Goal: Task Accomplishment & Management: Complete application form

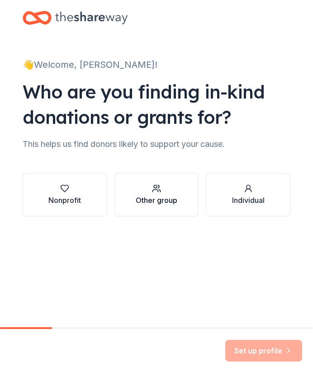
click at [126, 187] on button "Other group" at bounding box center [156, 194] width 84 height 43
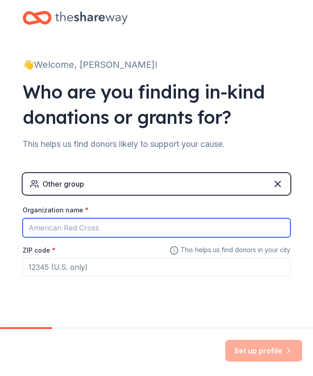
click at [112, 225] on input "Organization name *" at bounding box center [156, 227] width 267 height 19
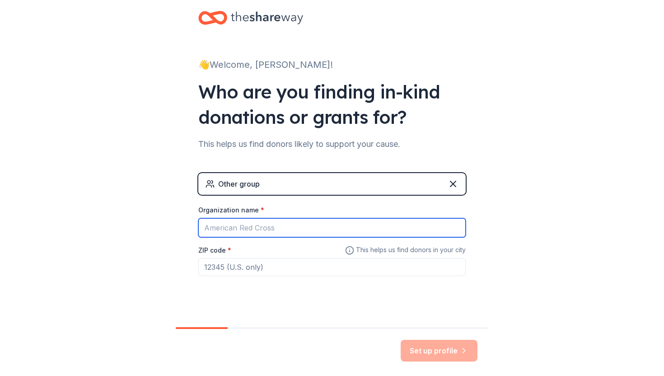
scroll to position [10, 0]
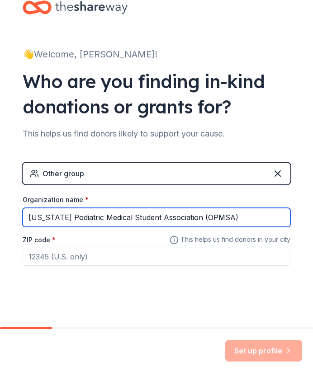
type input "Ohio Podiatric Medical Student Association (OPMSA)"
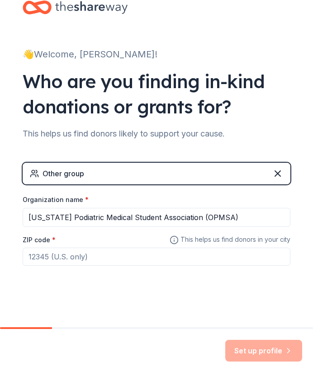
click at [108, 252] on input "ZIP code *" at bounding box center [156, 257] width 267 height 18
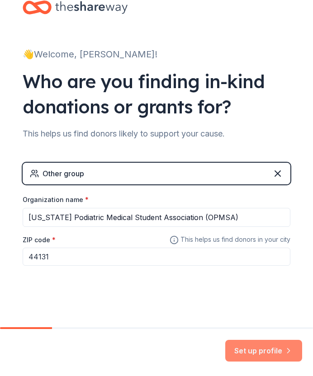
type input "44131"
click at [241, 352] on button "Set up profile" at bounding box center [263, 351] width 77 height 22
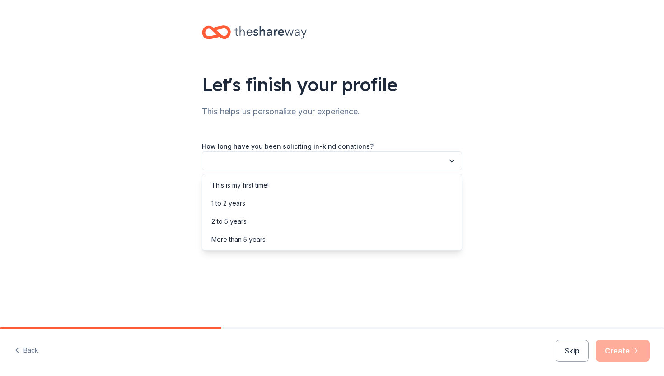
click at [261, 162] on button "button" at bounding box center [332, 160] width 260 height 19
click at [259, 180] on div "This is my first time!" at bounding box center [239, 185] width 57 height 11
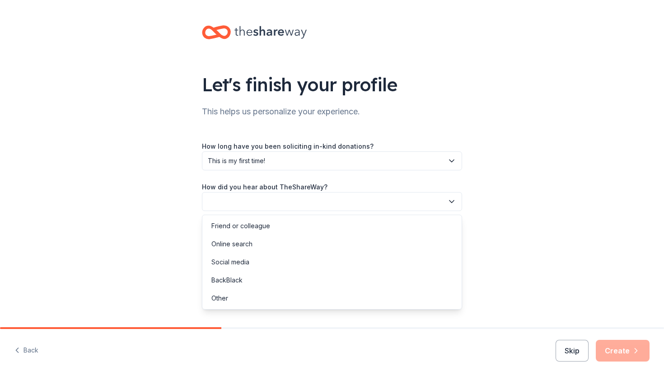
click at [256, 202] on button "button" at bounding box center [332, 201] width 260 height 19
click at [255, 225] on div "Friend or colleague" at bounding box center [240, 225] width 59 height 11
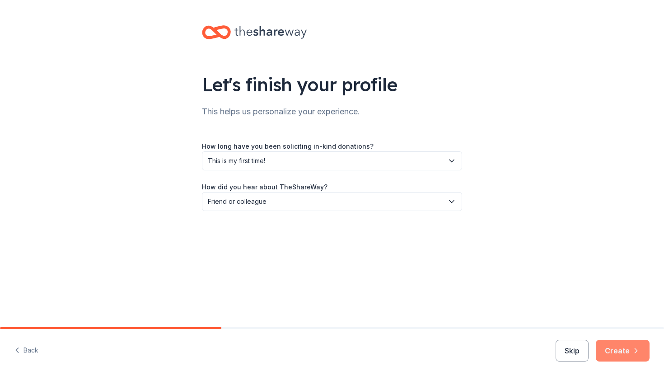
click at [312, 350] on button "Create" at bounding box center [623, 351] width 54 height 22
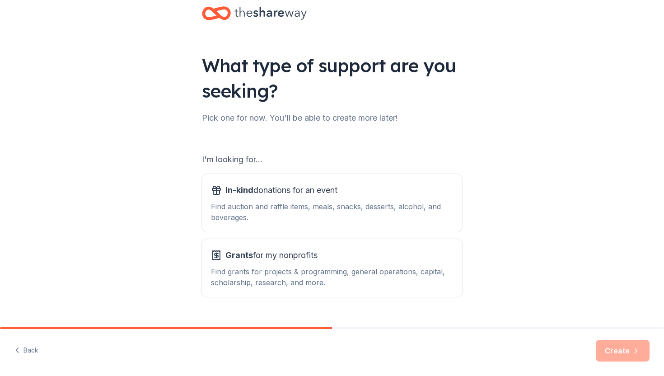
scroll to position [19, 0]
click at [312, 201] on div "Find auction and raffle items, meals, snacks, desserts, alcohol, and beverages." at bounding box center [332, 212] width 242 height 22
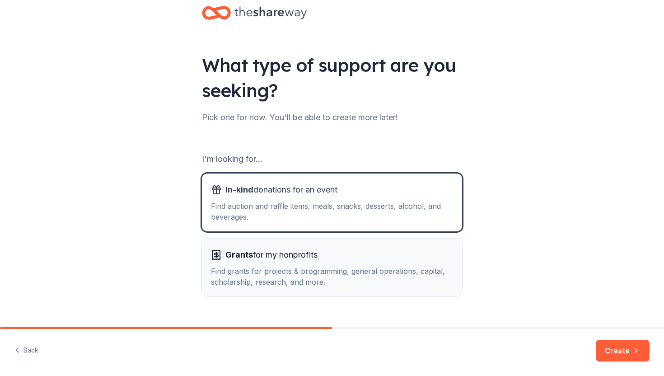
click at [312, 257] on div "Grants for my nonprofits" at bounding box center [332, 255] width 242 height 14
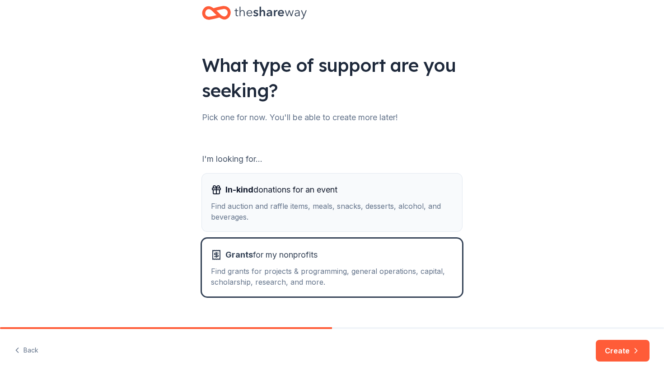
click at [312, 220] on div "Find auction and raffle items, meals, snacks, desserts, alcohol, and beverages." at bounding box center [332, 212] width 242 height 22
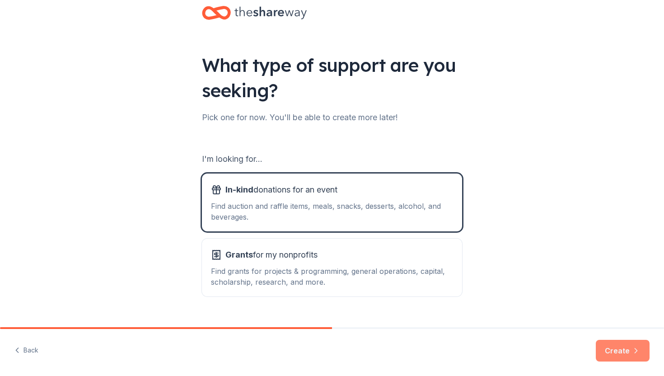
click at [312, 351] on button "Create" at bounding box center [623, 351] width 54 height 22
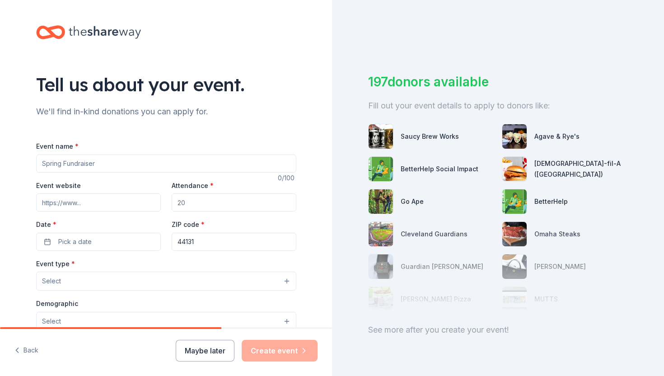
click at [124, 161] on input "Event name *" at bounding box center [166, 163] width 260 height 18
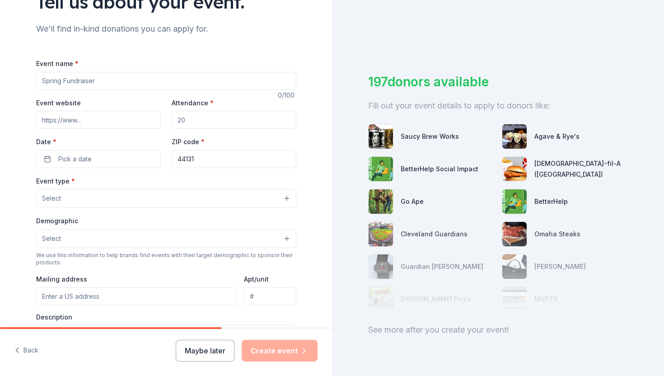
scroll to position [84, 0]
click at [125, 78] on input "Event name *" at bounding box center [166, 80] width 260 height 18
click at [43, 81] on input "Clinical Symposium Raffle" at bounding box center [166, 80] width 260 height 18
click at [131, 84] on input "KSUCPM Clinical Symposium Raffle" at bounding box center [166, 80] width 260 height 18
type input "KSUCPM Clinical Symposium Raffle"
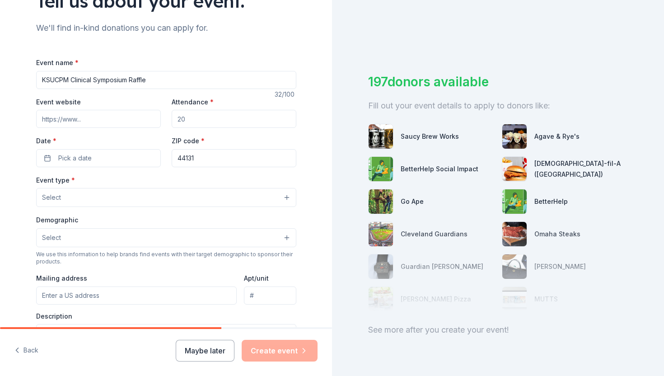
click at [85, 119] on input "Event website" at bounding box center [98, 119] width 125 height 18
click at [198, 121] on input "Attendance *" at bounding box center [234, 119] width 125 height 18
click at [192, 119] on input "Attendance *" at bounding box center [234, 119] width 125 height 18
type input "100"
click at [116, 160] on button "Pick a date" at bounding box center [98, 158] width 125 height 18
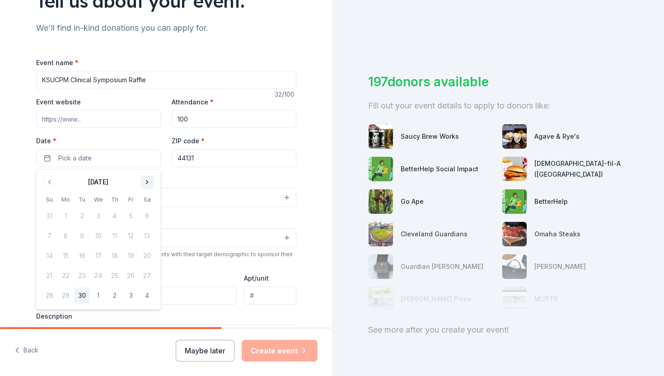
click at [145, 179] on button "Go to next month" at bounding box center [147, 182] width 13 height 13
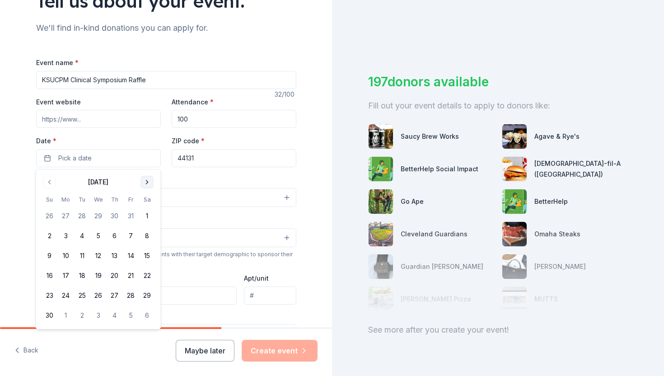
click at [145, 179] on button "Go to next month" at bounding box center [147, 182] width 13 height 13
click at [145, 188] on button "Go to next month" at bounding box center [147, 182] width 13 height 13
click at [144, 273] on button "24" at bounding box center [147, 275] width 16 height 16
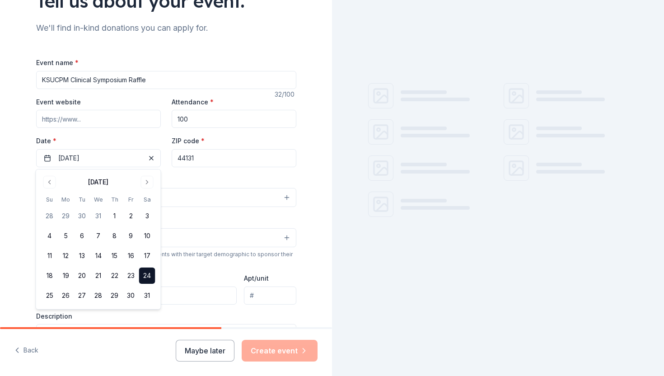
click at [198, 160] on input "44131" at bounding box center [234, 158] width 125 height 18
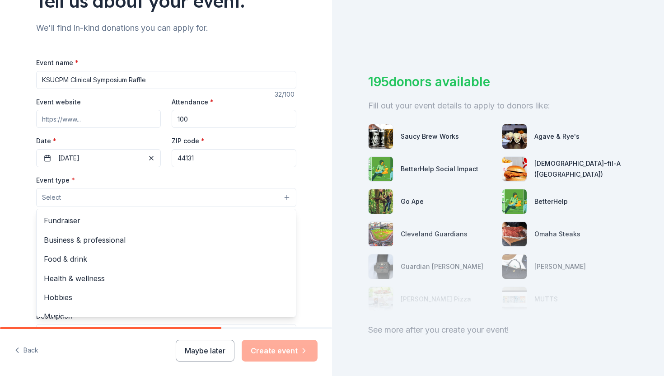
click at [140, 197] on button "Select" at bounding box center [166, 197] width 260 height 19
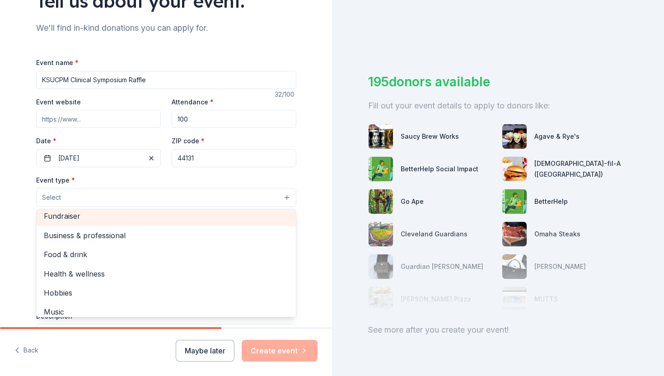
scroll to position [0, 0]
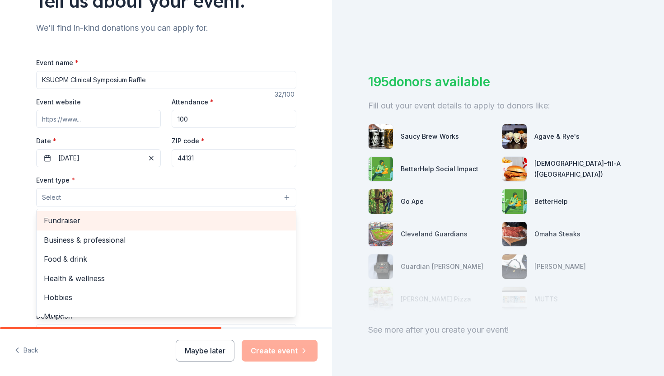
click at [108, 227] on div "Fundraiser" at bounding box center [166, 220] width 259 height 19
click at [83, 217] on span "Business & professional" at bounding box center [166, 221] width 245 height 12
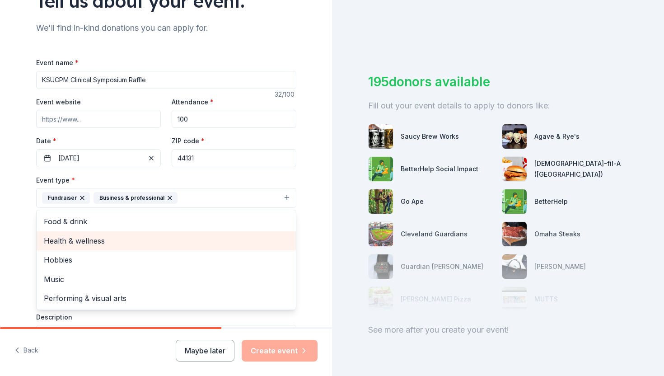
click at [79, 244] on span "Health & wellness" at bounding box center [166, 241] width 245 height 12
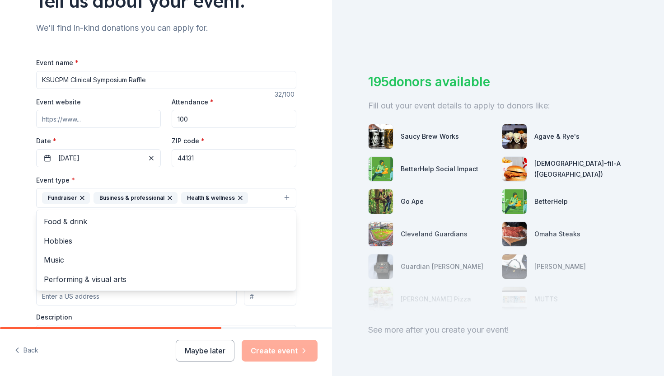
click at [17, 227] on div "Tell us about your event. We'll find in-kind donations you can apply for. Event…" at bounding box center [166, 217] width 332 height 602
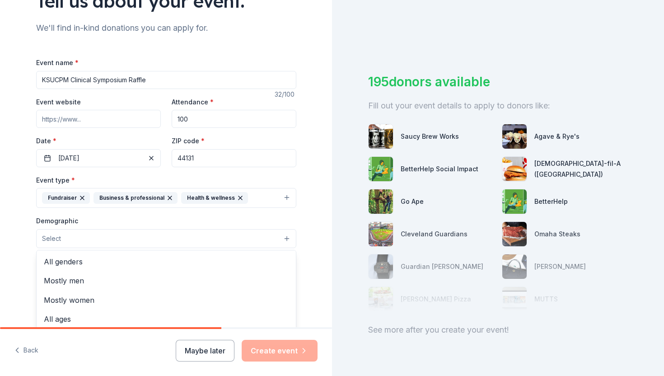
click at [67, 247] on button "Select" at bounding box center [166, 238] width 260 height 19
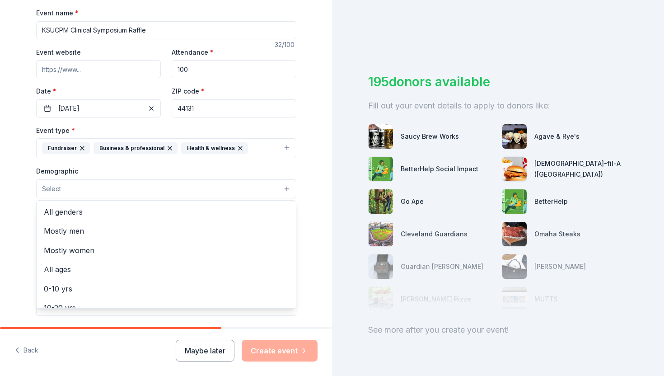
scroll to position [145, 0]
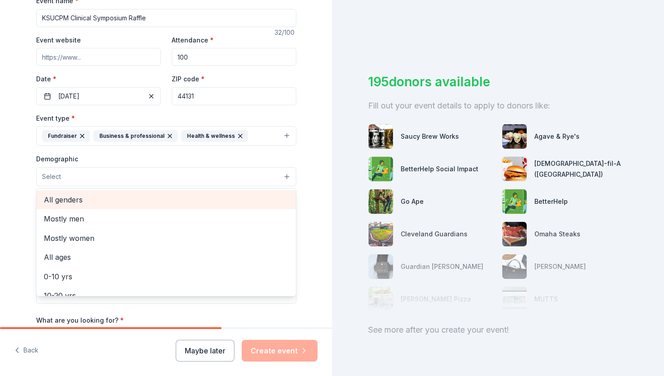
click at [65, 205] on span "All genders" at bounding box center [166, 200] width 245 height 12
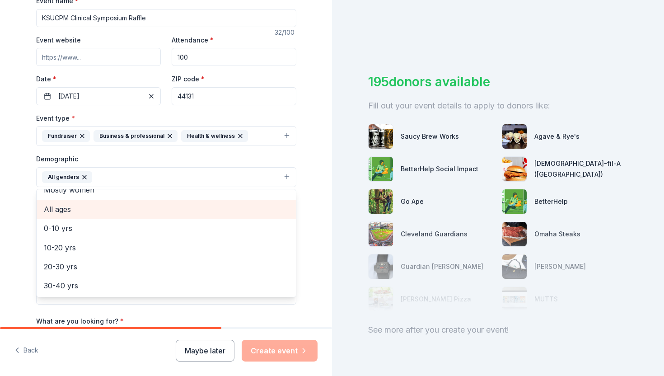
scroll to position [31, 0]
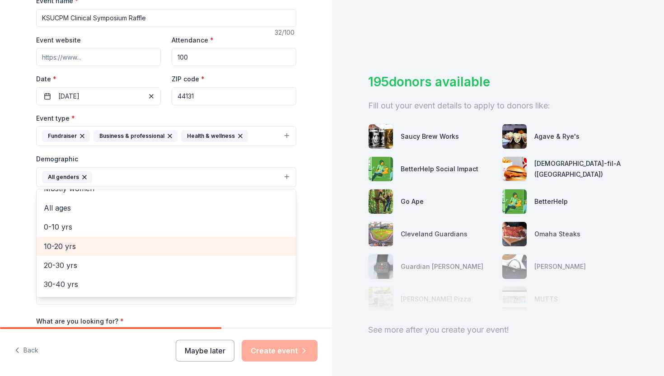
click at [66, 247] on span "10-20 yrs" at bounding box center [166, 246] width 245 height 12
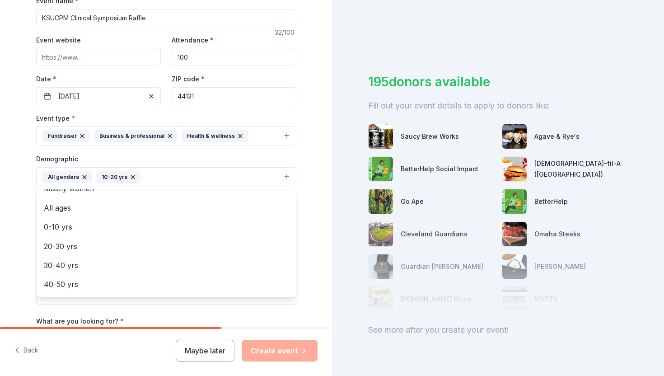
click at [132, 176] on icon "button" at bounding box center [132, 176] width 7 height 7
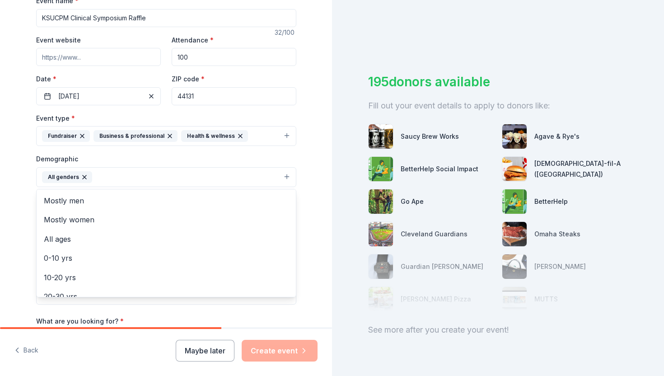
click at [91, 178] on button "All genders" at bounding box center [166, 177] width 260 height 20
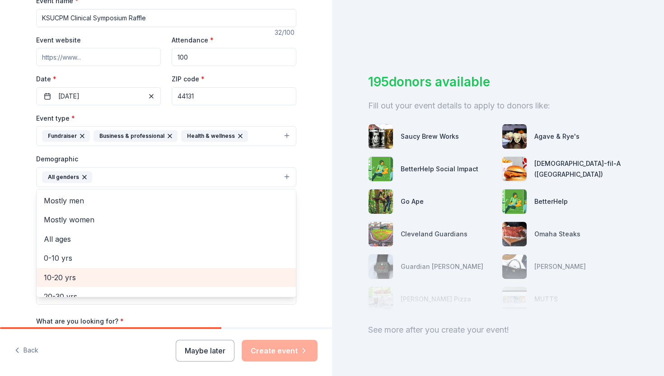
click at [72, 276] on span "10-20 yrs" at bounding box center [166, 277] width 245 height 12
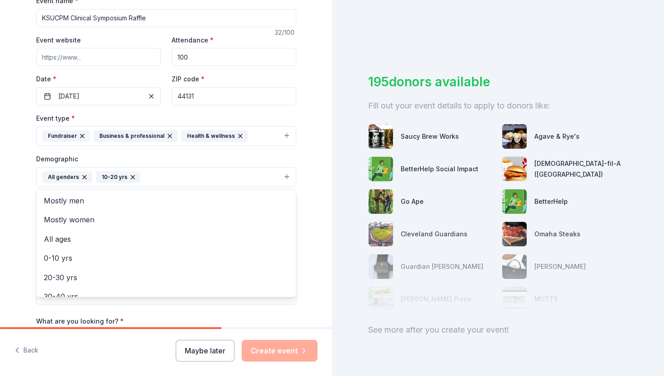
click at [130, 175] on icon "button" at bounding box center [132, 176] width 7 height 7
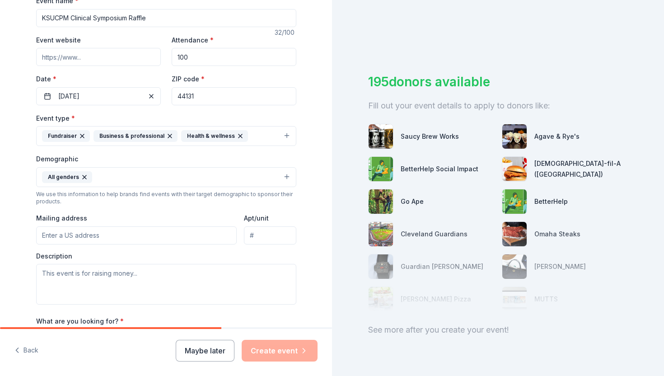
scroll to position [149, 0]
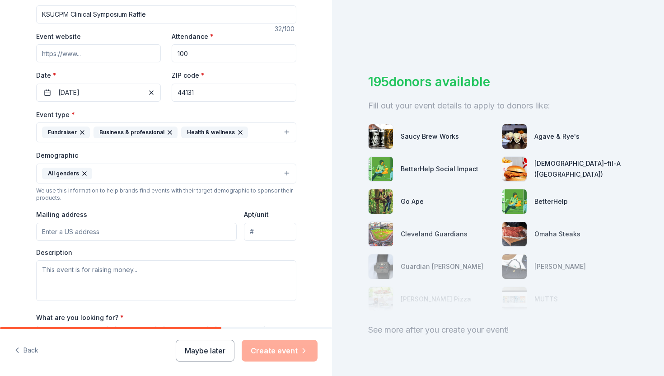
click at [108, 177] on button "All genders" at bounding box center [166, 174] width 260 height 20
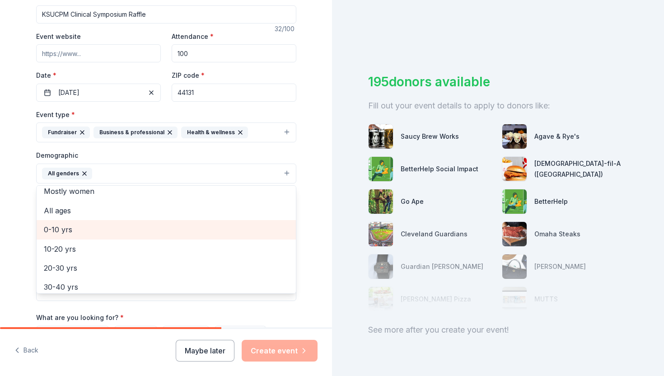
scroll to position [36, 0]
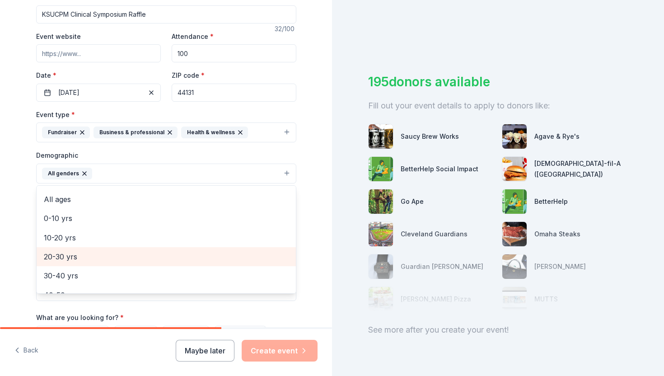
click at [101, 260] on span "20-30 yrs" at bounding box center [166, 257] width 245 height 12
click at [99, 261] on span "30-40 yrs" at bounding box center [166, 257] width 245 height 12
click at [99, 261] on span "40-50 yrs" at bounding box center [166, 257] width 245 height 12
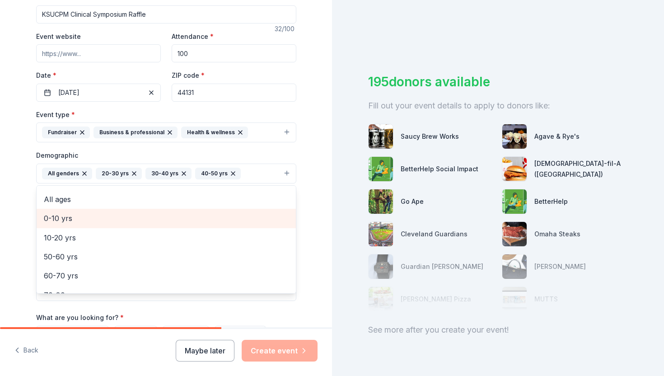
scroll to position [28, 0]
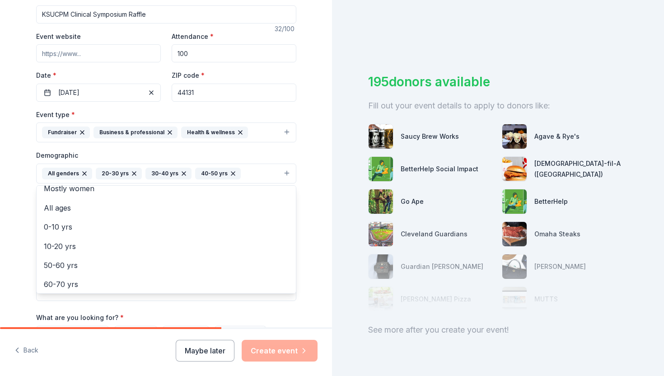
click at [103, 154] on div "Demographic All genders 20-30 yrs 30-40 yrs 40-50 yrs Mostly men Mostly women A…" at bounding box center [166, 167] width 260 height 34
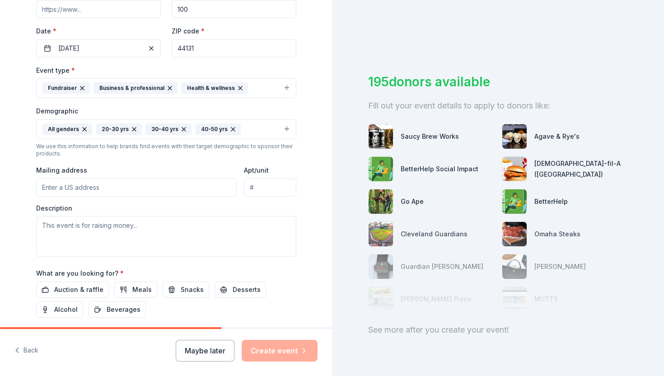
scroll to position [217, 0]
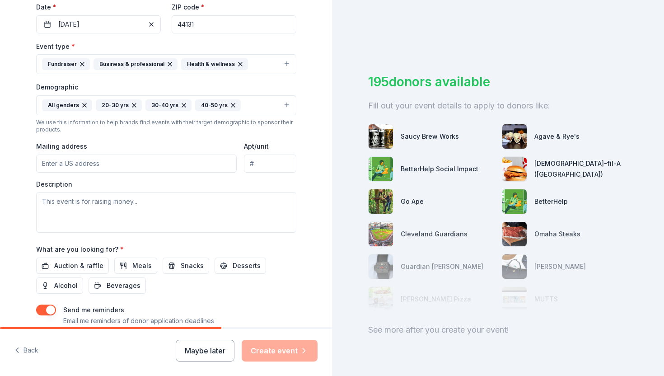
click at [71, 156] on input "Mailing address" at bounding box center [136, 163] width 201 height 18
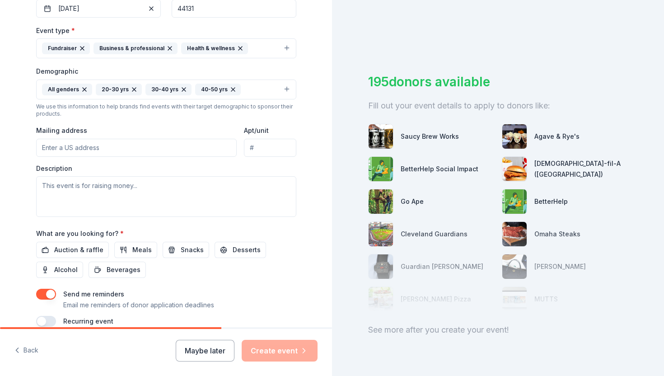
scroll to position [276, 0]
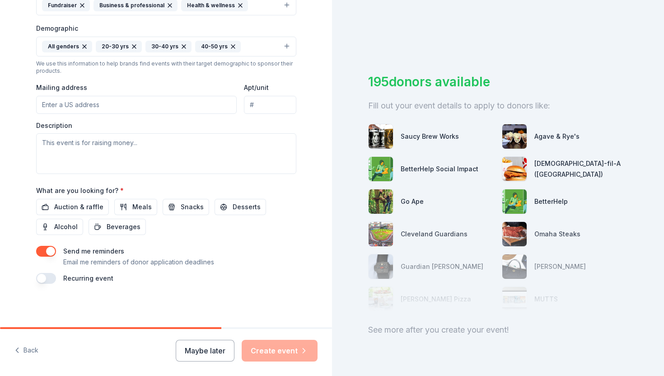
click at [17, 201] on div "Tell us about your event. We'll find in-kind donations you can apply for. Event…" at bounding box center [166, 25] width 332 height 603
click at [95, 210] on span "Auction & raffle" at bounding box center [78, 206] width 49 height 11
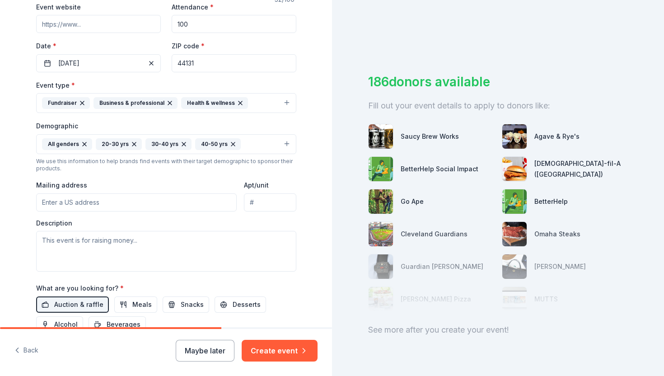
scroll to position [180, 0]
click at [206, 62] on input "44131" at bounding box center [234, 62] width 125 height 18
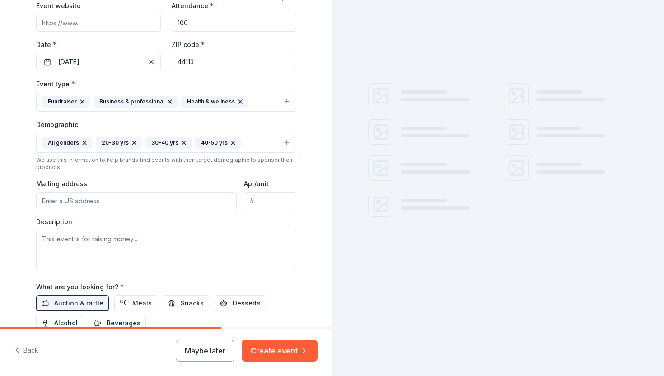
type input "44113"
click at [312, 42] on div "Tell us about your event. We'll find in-kind donations you can apply for. Event…" at bounding box center [166, 121] width 332 height 603
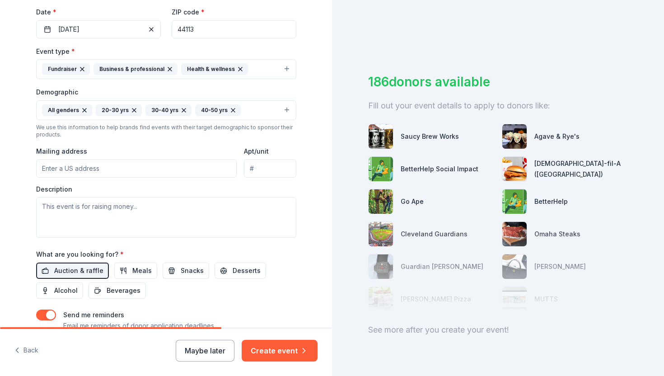
scroll to position [213, 0]
click at [143, 174] on input "Mailing address" at bounding box center [136, 168] width 201 height 18
type input "1278 W. 9th St."
type input "Apt 708"
type input "1278 West 9th Street, Cleveland, OH, 44113"
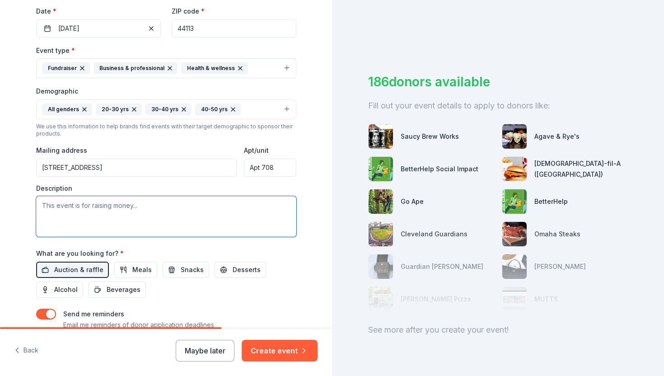
click at [258, 211] on textarea at bounding box center [166, 216] width 260 height 41
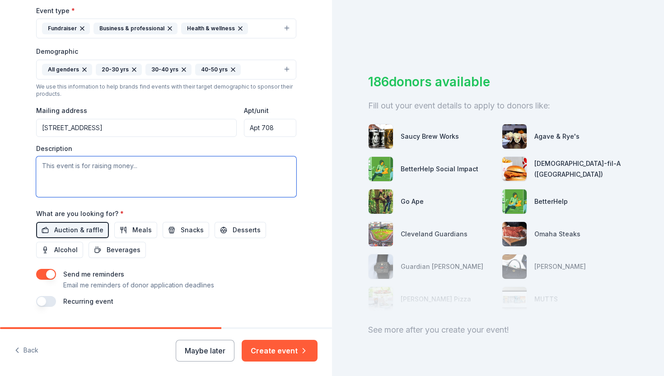
scroll to position [260, 0]
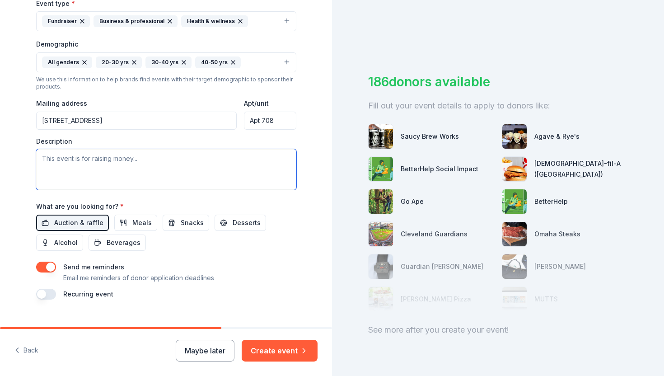
click at [164, 165] on textarea at bounding box center [166, 169] width 260 height 41
paste textarea "The Clinical Symposium is an annual event hosted by the Ohio Podiatric Medical …"
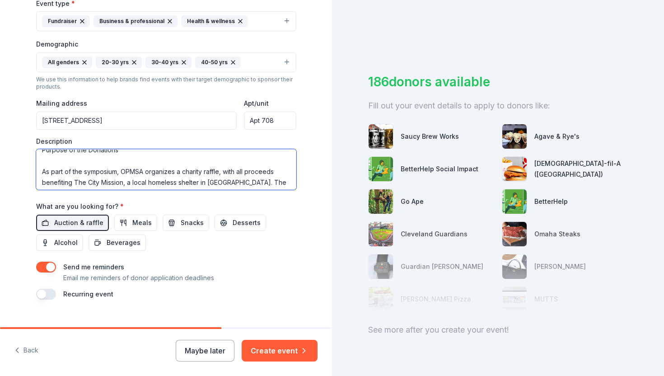
scroll to position [77, 0]
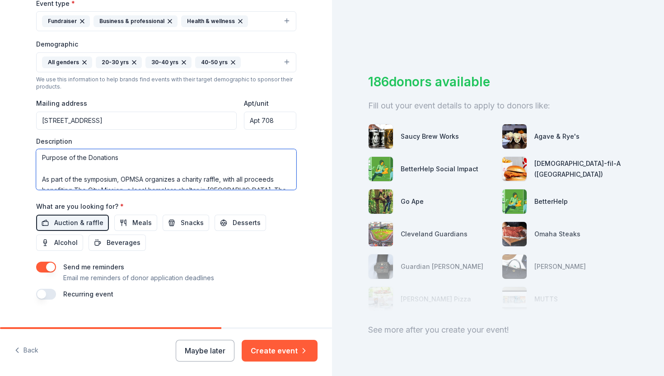
drag, startPoint x: 130, startPoint y: 161, endPoint x: 41, endPoint y: 160, distance: 89.0
click at [41, 160] on textarea "The Clinical Symposium is an annual event hosted by the Ohio Podiatric Medical …" at bounding box center [166, 169] width 260 height 41
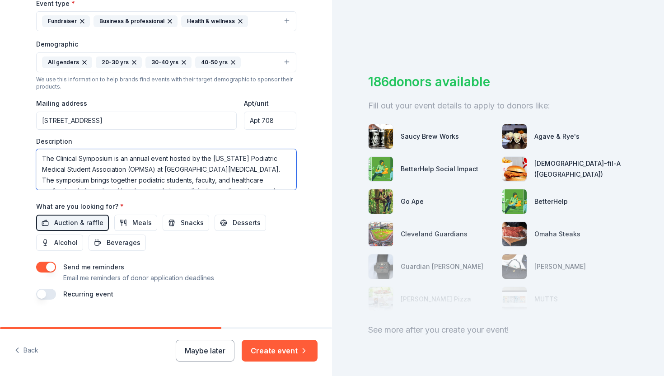
scroll to position [276, 0]
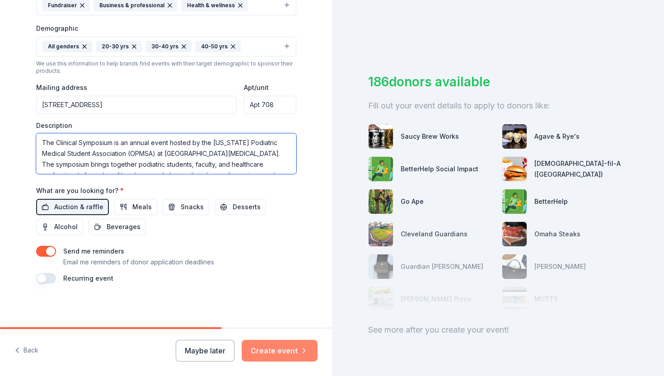
type textarea "The Clinical Symposium is an annual event hosted by the [US_STATE] Podiatric Me…"
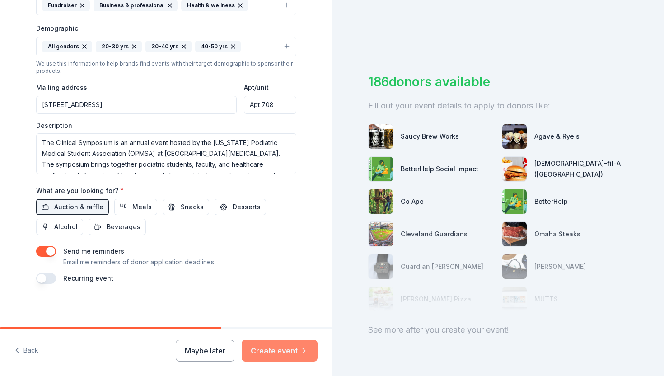
click at [287, 345] on button "Create event" at bounding box center [280, 351] width 76 height 22
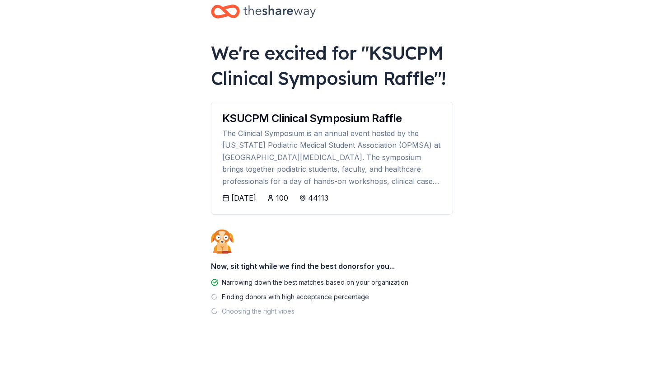
scroll to position [18, 0]
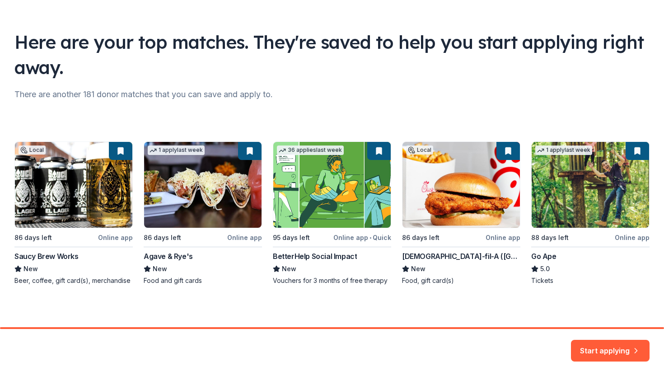
scroll to position [44, 0]
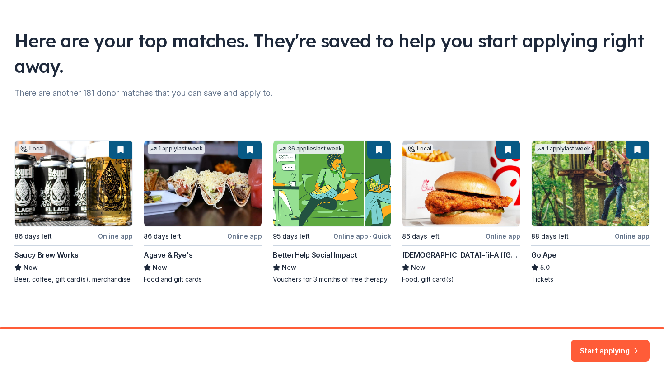
click at [312, 165] on div "Local 86 days left Online app Saucy Brew Works New Beer, coffee, gift card(s), …" at bounding box center [331, 212] width 635 height 144
click at [312, 347] on button "Start applying" at bounding box center [610, 345] width 79 height 22
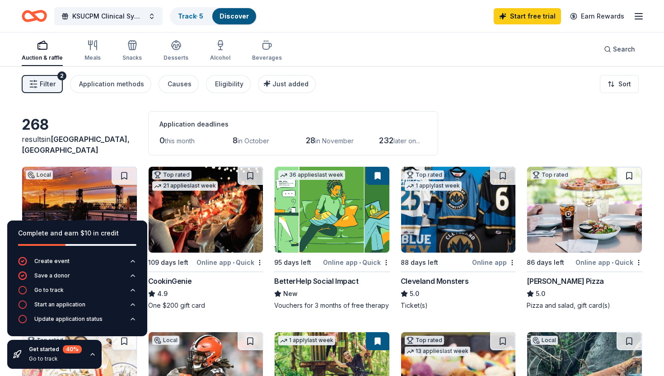
click at [108, 124] on div "268 results in Cleveland, OH Application deadlines 0 this month 8 in October 28…" at bounding box center [332, 133] width 621 height 44
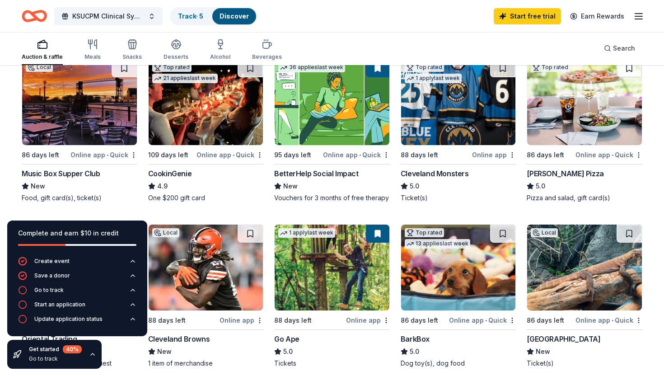
scroll to position [106, 0]
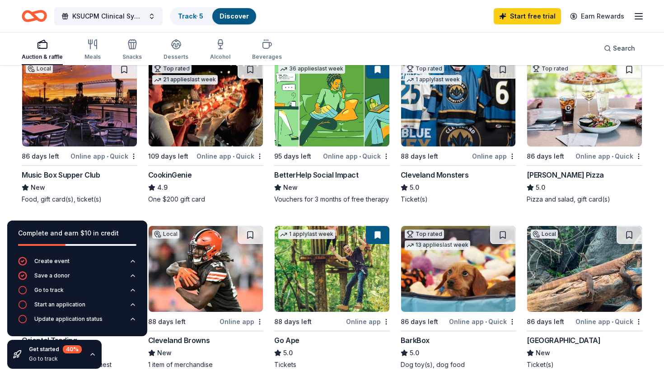
click at [96, 122] on img at bounding box center [79, 104] width 115 height 86
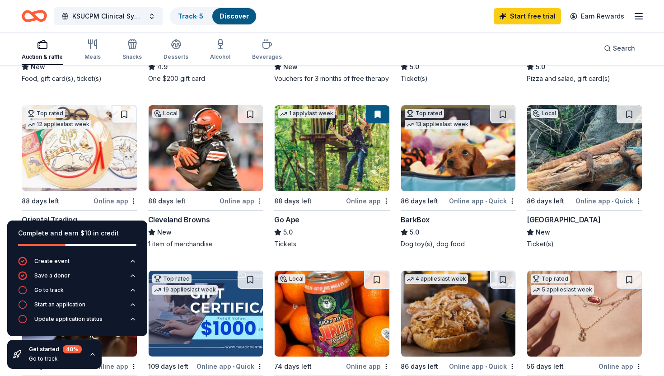
scroll to position [230, 0]
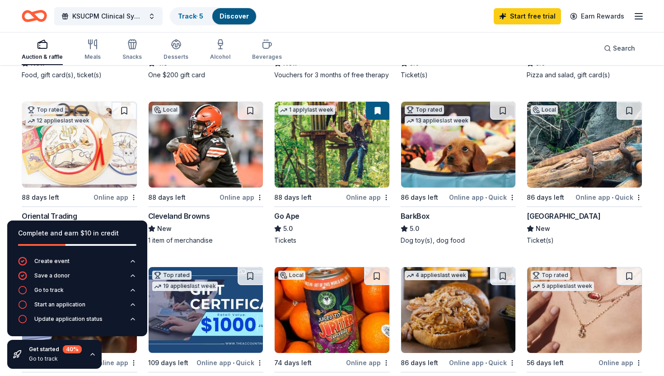
click at [104, 244] on div at bounding box center [77, 245] width 118 height 2
drag, startPoint x: 96, startPoint y: 235, endPoint x: 96, endPoint y: 259, distance: 23.5
click at [96, 259] on div "Complete and earn $10 in credit Create event Save a donor Go to track Start an …" at bounding box center [77, 278] width 140 height 116
click at [91, 354] on icon "button" at bounding box center [92, 354] width 7 height 7
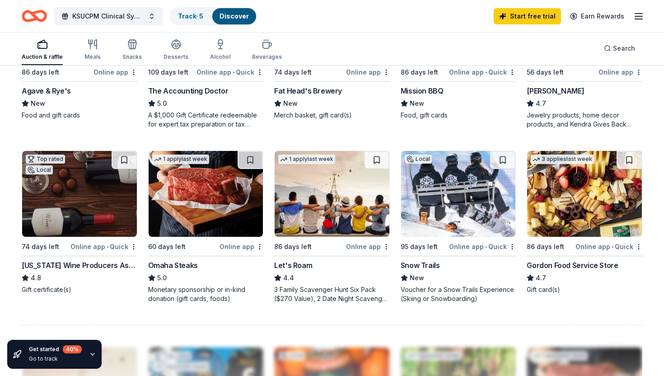
scroll to position [522, 0]
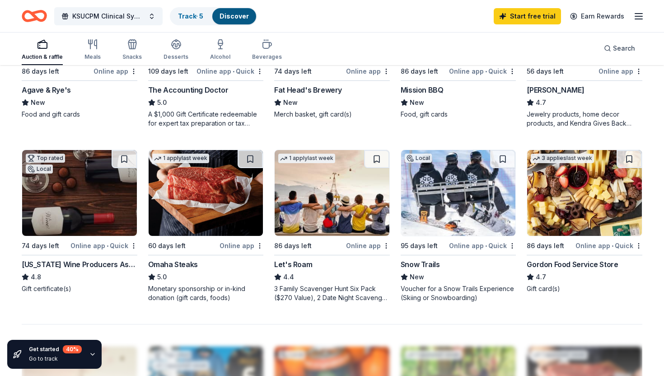
click at [114, 211] on img at bounding box center [79, 193] width 115 height 86
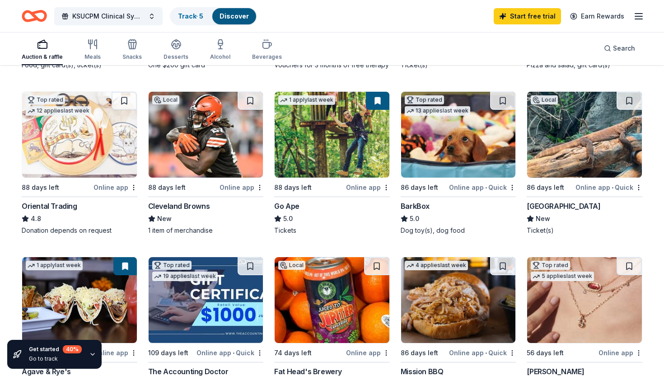
scroll to position [233, 0]
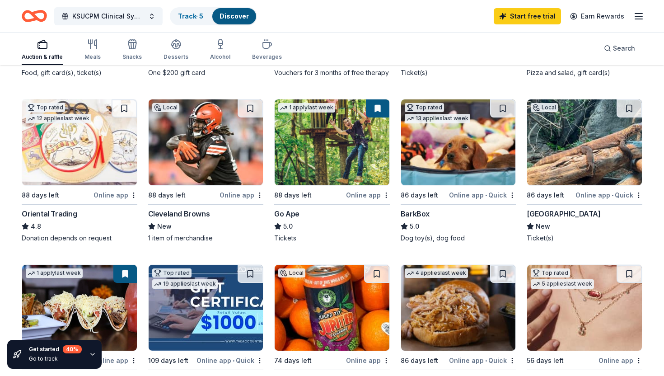
click at [245, 159] on img at bounding box center [206, 142] width 115 height 86
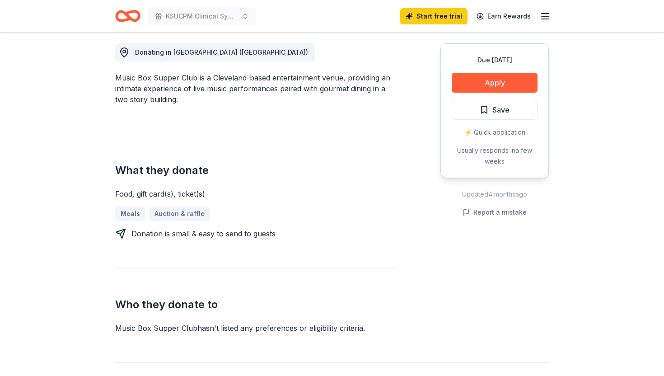
scroll to position [257, 0]
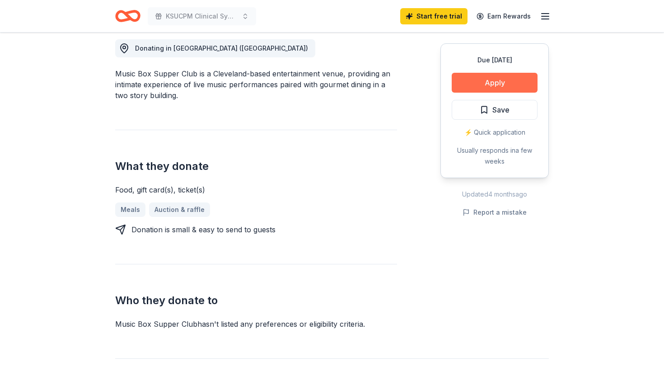
click at [469, 84] on button "Apply" at bounding box center [495, 83] width 86 height 20
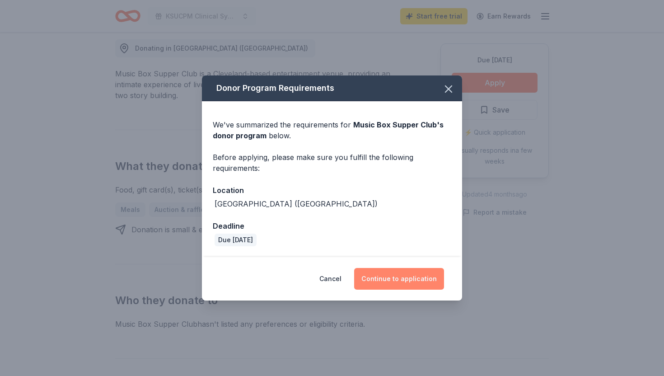
click at [388, 277] on button "Continue to application" at bounding box center [399, 279] width 90 height 22
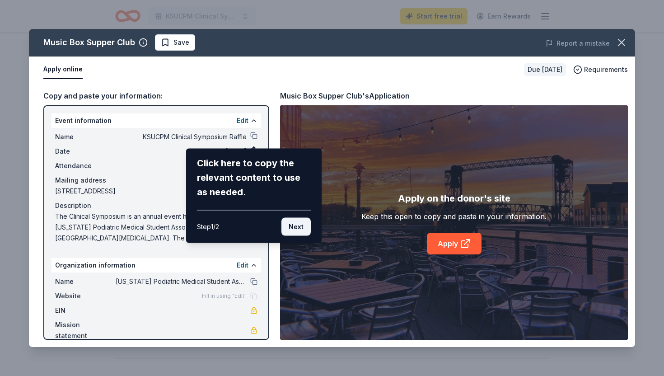
click at [293, 229] on button "Next" at bounding box center [295, 227] width 29 height 18
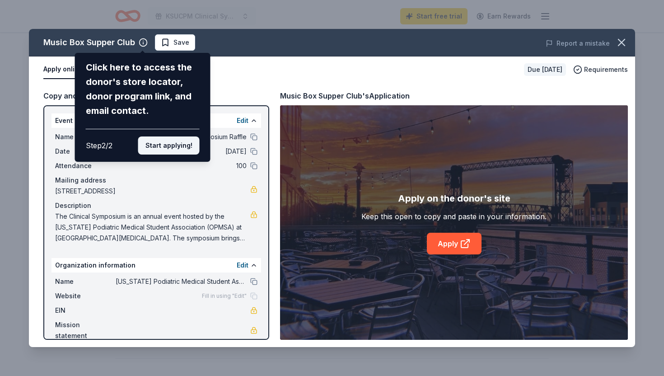
click at [182, 150] on button "Start applying!" at bounding box center [168, 145] width 61 height 18
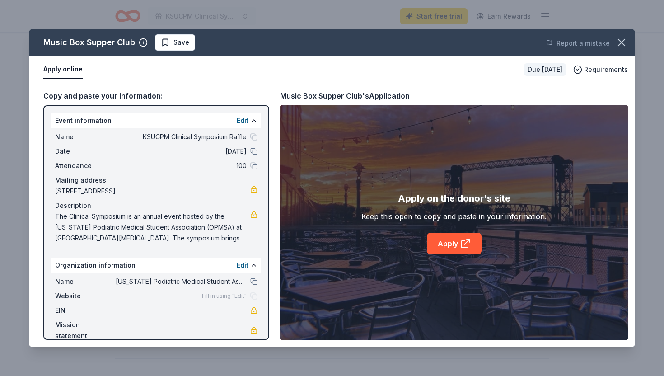
click at [460, 245] on div "Music Box Supper Club Save Report a mistake Apply online Due [DATE] Requirement…" at bounding box center [332, 188] width 606 height 318
click at [437, 265] on div "Music Box Supper Club Save Report a mistake Apply online Due [DATE] Requirement…" at bounding box center [332, 188] width 606 height 318
click at [439, 257] on div "Music Box Supper Club Save Report a mistake Apply online Due [DATE] Requirement…" at bounding box center [332, 188] width 606 height 318
click at [454, 246] on div "Music Box Supper Club Save Report a mistake Apply online Due [DATE] Requirement…" at bounding box center [332, 188] width 606 height 318
click at [472, 246] on div "Music Box Supper Club Save Report a mistake Apply online Due [DATE] Requirement…" at bounding box center [332, 188] width 606 height 318
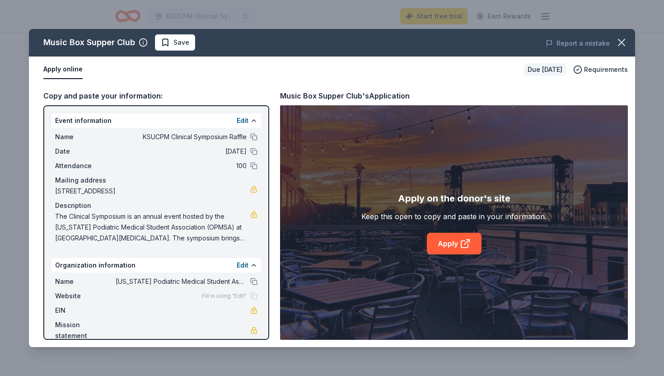
click at [472, 239] on div "Music Box Supper Club Save Report a mistake Apply online Due [DATE] Requirement…" at bounding box center [332, 188] width 606 height 318
click at [463, 218] on div "Music Box Supper Club Save Report a mistake Apply online Due [DATE] Requirement…" at bounding box center [332, 188] width 606 height 318
click at [465, 188] on div "Music Box Supper Club Save Report a mistake Apply online Due [DATE] Requirement…" at bounding box center [332, 188] width 606 height 318
click at [477, 242] on div "Music Box Supper Club Save Report a mistake Apply online Due [DATE] Requirement…" at bounding box center [332, 188] width 606 height 318
click at [463, 248] on div "Music Box Supper Club Save Report a mistake Apply online Due [DATE] Requirement…" at bounding box center [332, 188] width 606 height 318
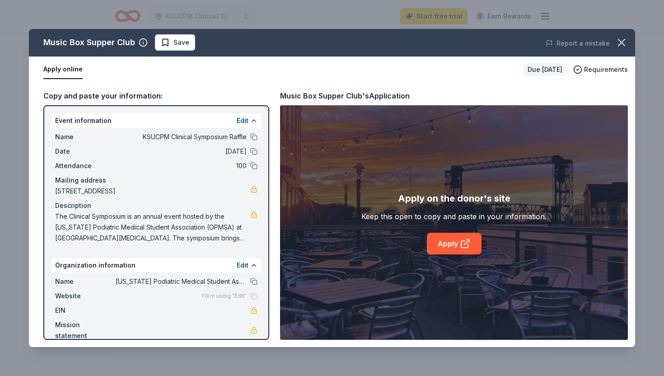
click at [463, 240] on div "Music Box Supper Club Save Report a mistake Apply online Due [DATE] Requirement…" at bounding box center [332, 188] width 606 height 318
click at [433, 240] on div "Music Box Supper Club Save Report a mistake Apply online Due [DATE] Requirement…" at bounding box center [332, 188] width 606 height 318
click at [171, 43] on div "Music Box Supper Club Save Report a mistake Apply online Due [DATE] Requirement…" at bounding box center [332, 188] width 606 height 318
click at [163, 42] on div "Music Box Supper Club Save Report a mistake Apply online Due [DATE] Requirement…" at bounding box center [332, 188] width 606 height 318
click at [198, 123] on div "Music Box Supper Club Save Report a mistake Apply online Due [DATE] Requirement…" at bounding box center [332, 188] width 606 height 318
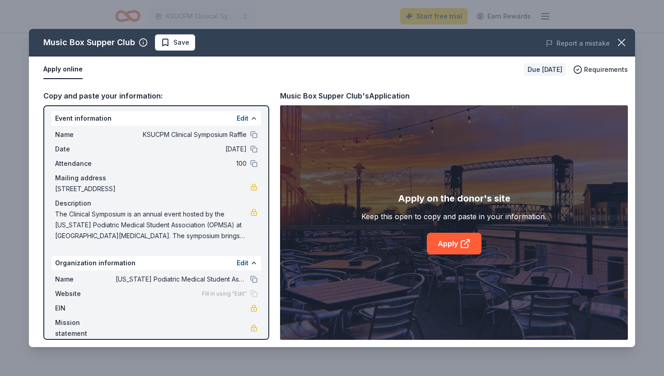
scroll to position [0, 0]
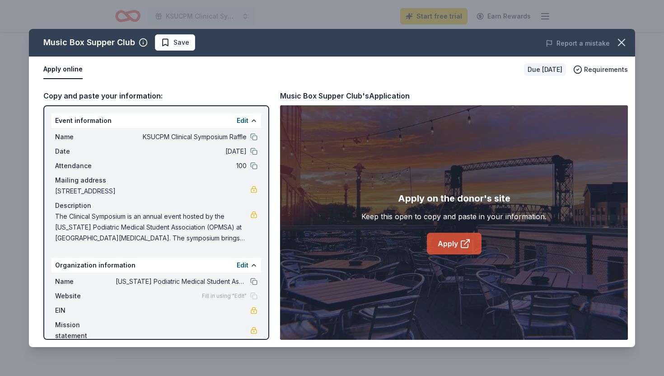
click at [454, 243] on link "Apply" at bounding box center [454, 244] width 55 height 22
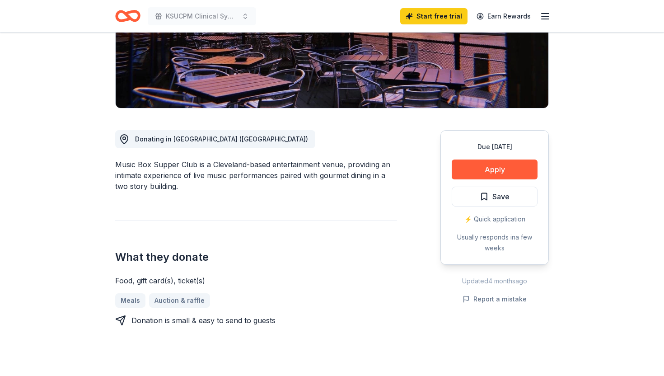
scroll to position [75, 0]
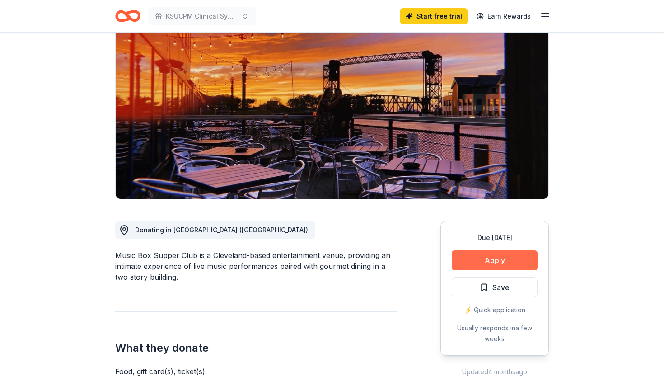
click at [484, 258] on button "Apply" at bounding box center [495, 260] width 86 height 20
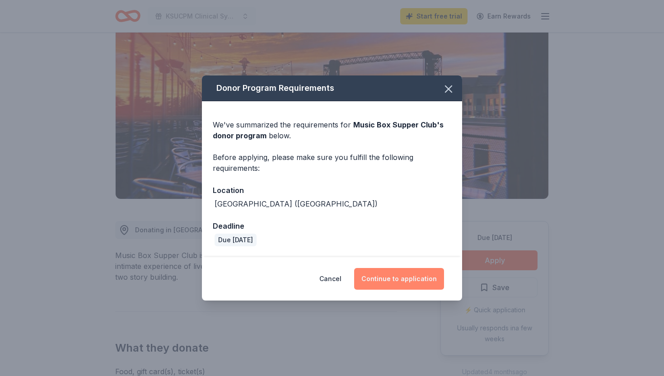
click at [384, 270] on button "Continue to application" at bounding box center [399, 279] width 90 height 22
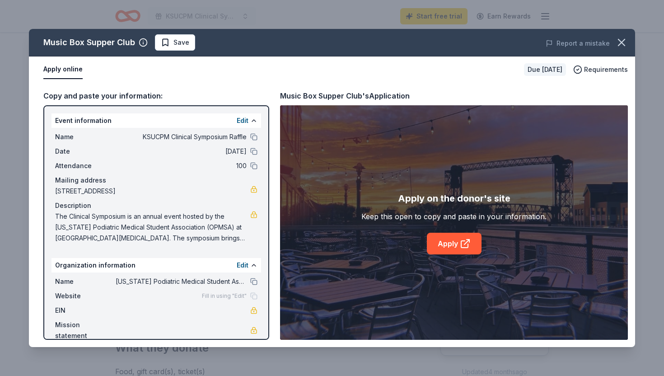
click at [118, 94] on div "Copy and paste your information:" at bounding box center [156, 96] width 226 height 12
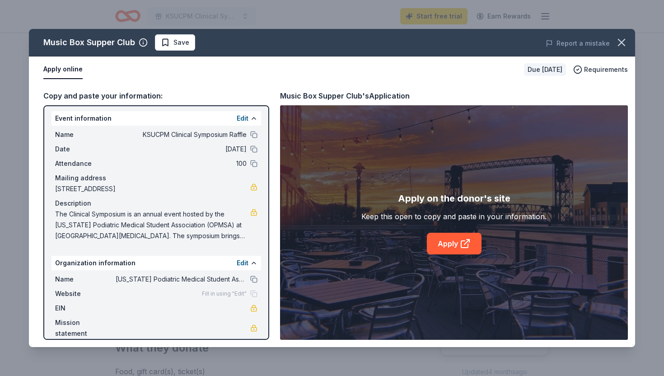
scroll to position [0, 0]
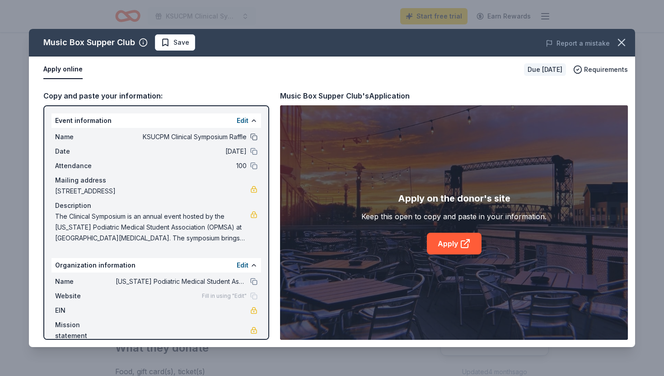
click at [254, 138] on button at bounding box center [253, 136] width 7 height 7
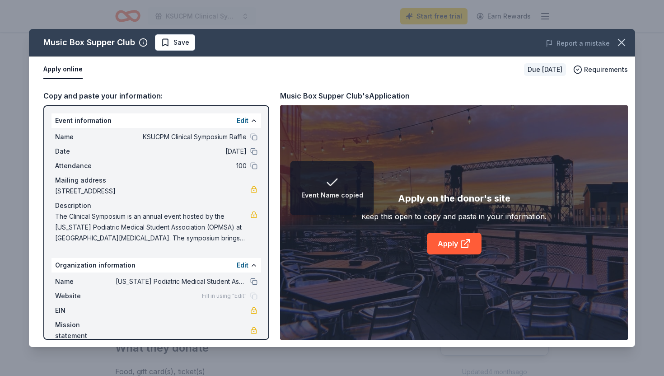
scroll to position [2, 0]
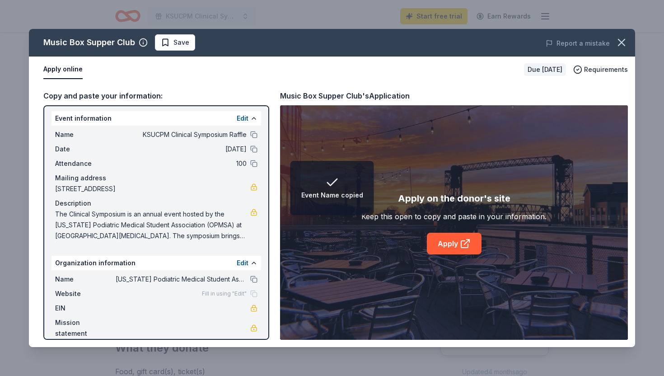
click at [201, 220] on span "The Clinical Symposium is an annual event hosted by the [US_STATE] Podiatric Me…" at bounding box center [152, 225] width 195 height 33
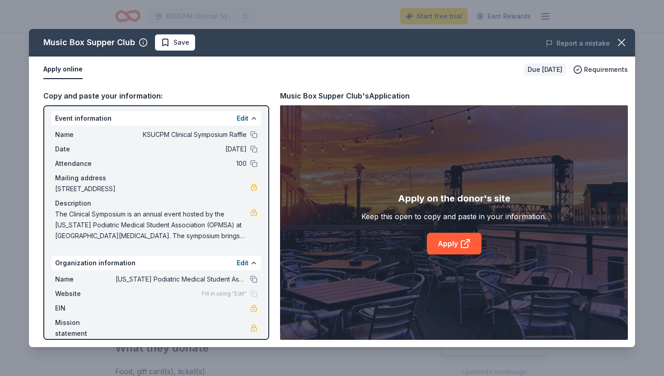
drag, startPoint x: 57, startPoint y: 212, endPoint x: 207, endPoint y: 228, distance: 150.4
click at [207, 227] on span "The Clinical Symposium is an annual event hosted by the [US_STATE] Podiatric Me…" at bounding box center [152, 225] width 195 height 33
click at [617, 46] on icon "button" at bounding box center [621, 42] width 13 height 13
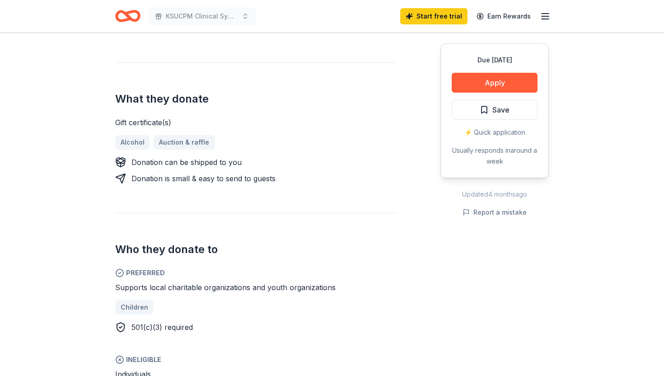
scroll to position [332, 0]
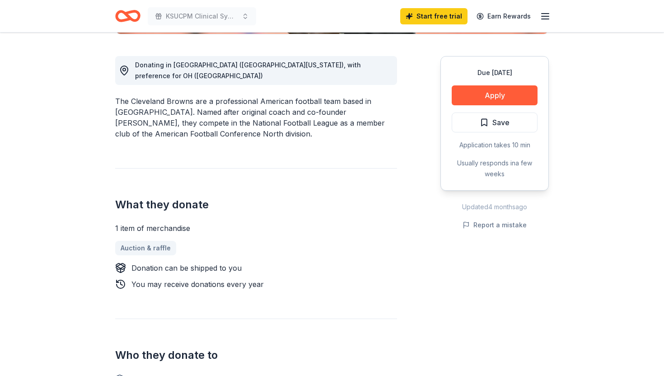
scroll to position [241, 0]
click at [470, 92] on button "Apply" at bounding box center [495, 95] width 86 height 20
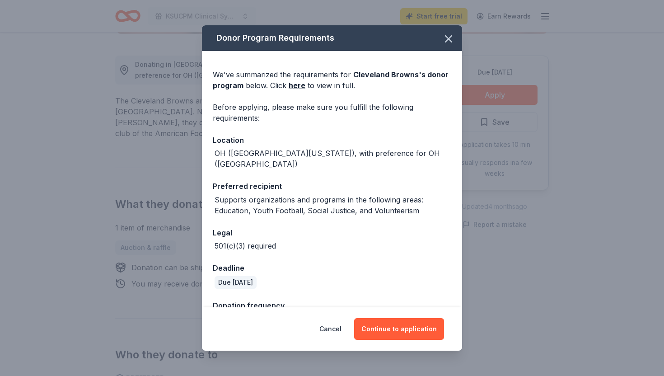
scroll to position [17, 0]
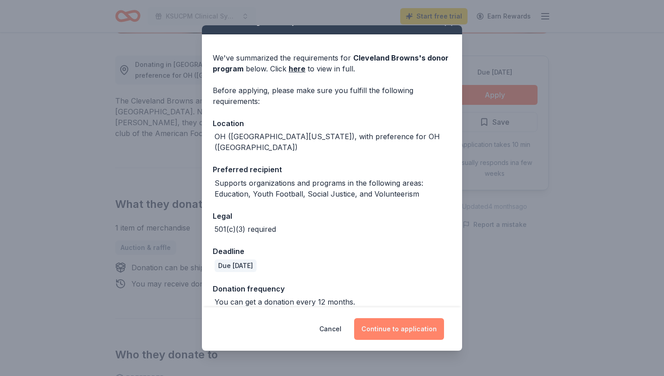
click at [387, 318] on button "Continue to application" at bounding box center [399, 329] width 90 height 22
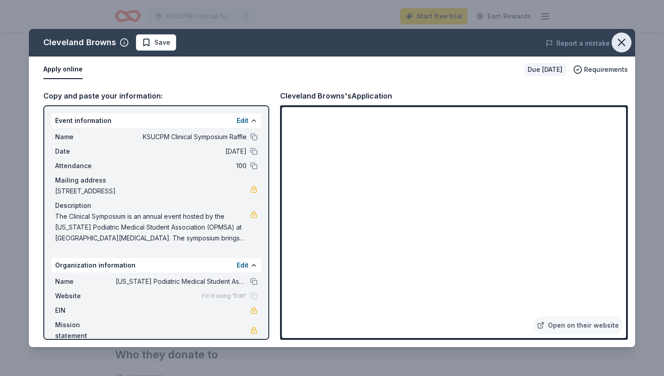
click at [622, 44] on icon "button" at bounding box center [621, 42] width 13 height 13
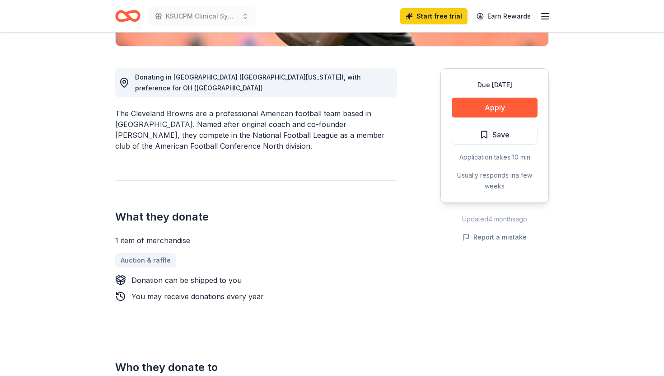
scroll to position [108, 0]
